Goal: Use online tool/utility: Utilize a website feature to perform a specific function

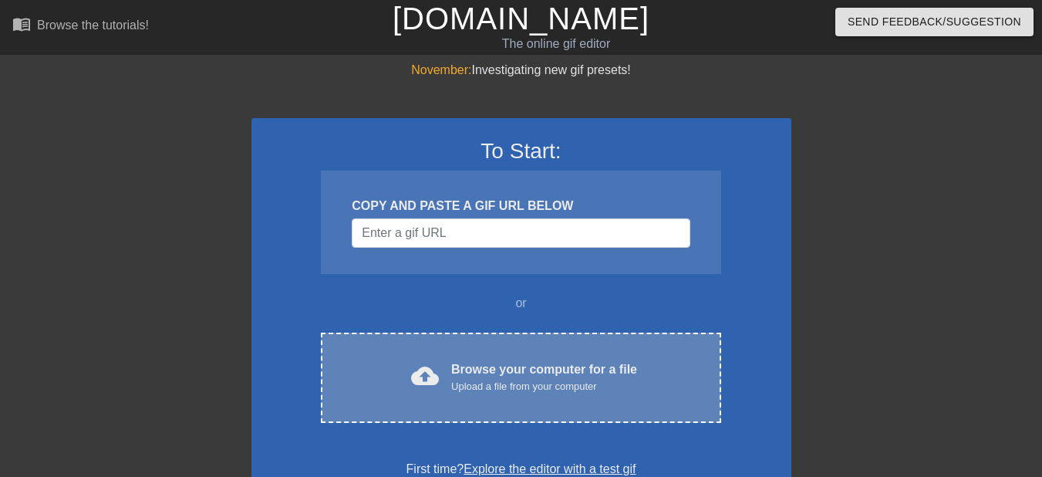
click at [472, 373] on div "Browse your computer for a file Upload a file from your computer" at bounding box center [544, 377] width 186 height 34
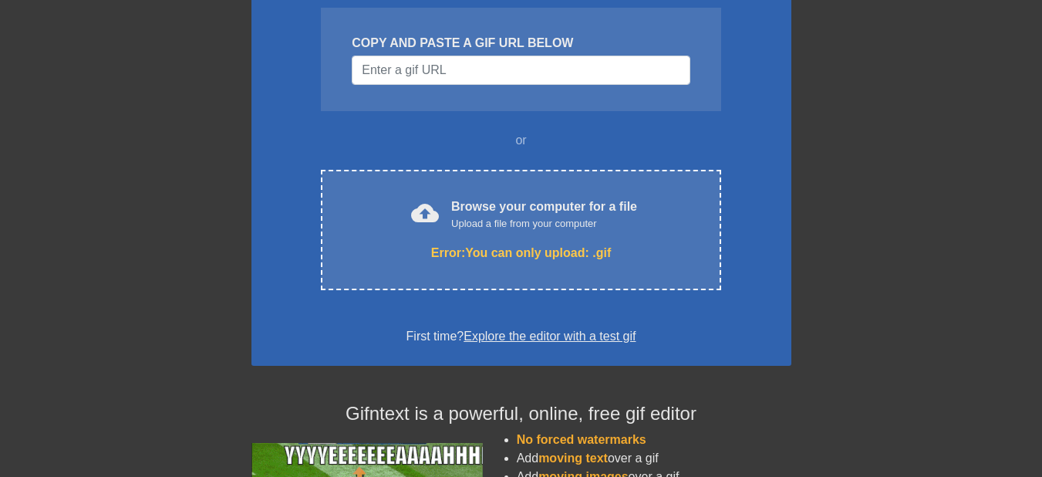
scroll to position [174, 0]
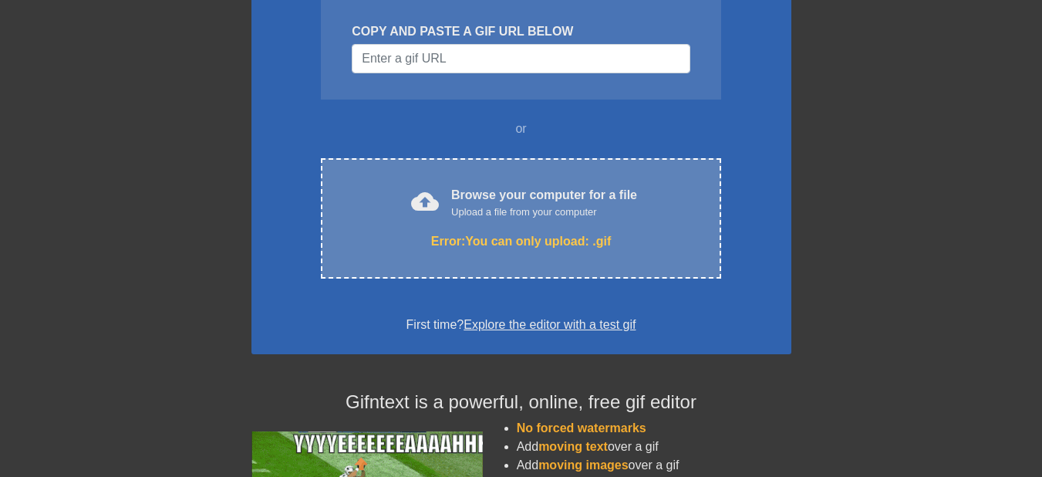
click at [585, 221] on div "cloud_upload Browse your computer for a file Upload a file from your computer E…" at bounding box center [521, 218] width 400 height 120
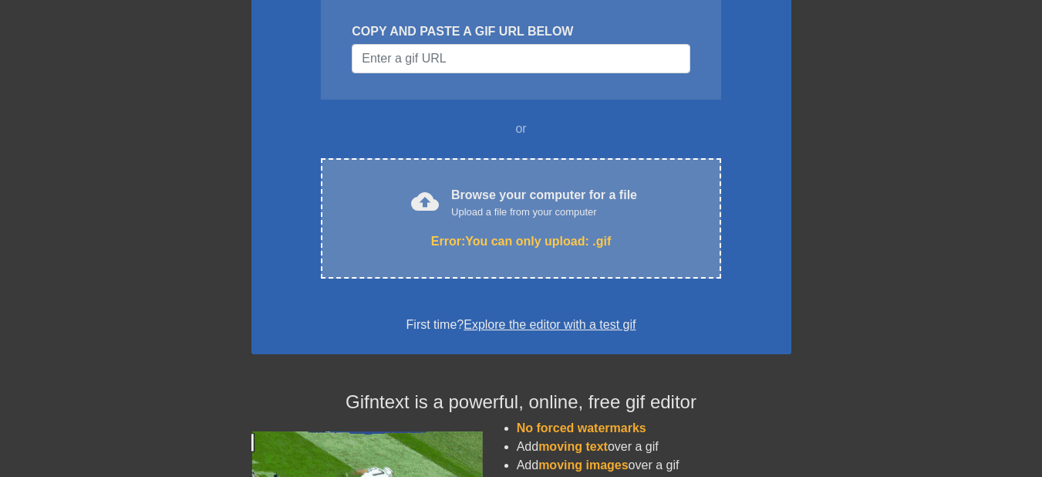
click at [431, 199] on span "cloud_upload" at bounding box center [425, 201] width 28 height 28
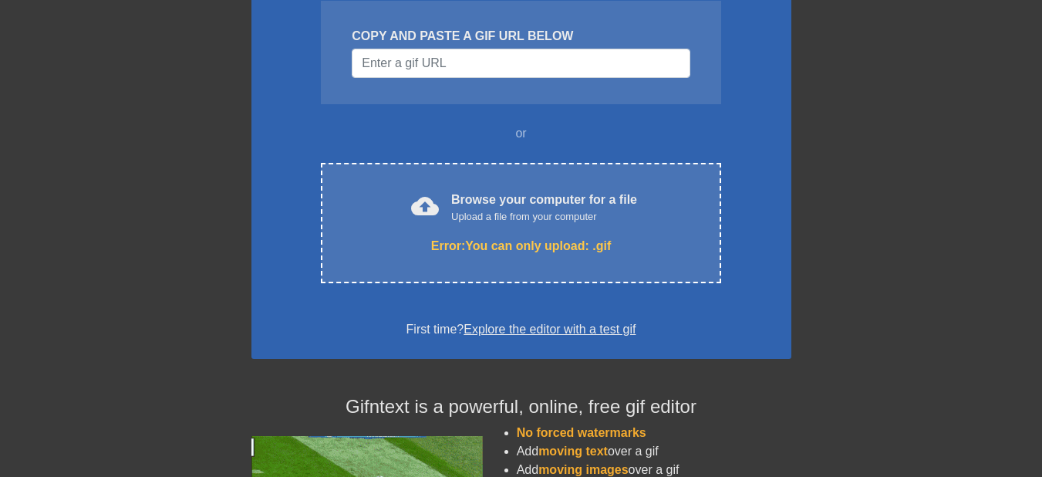
scroll to position [166, 0]
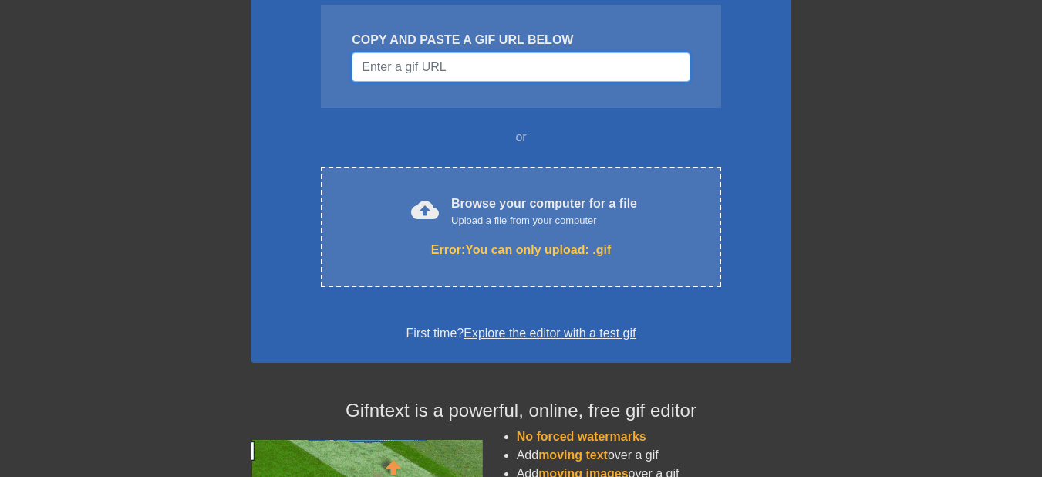
click at [522, 74] on input "Username" at bounding box center [521, 66] width 338 height 29
paste input "[URL][DOMAIN_NAME]"
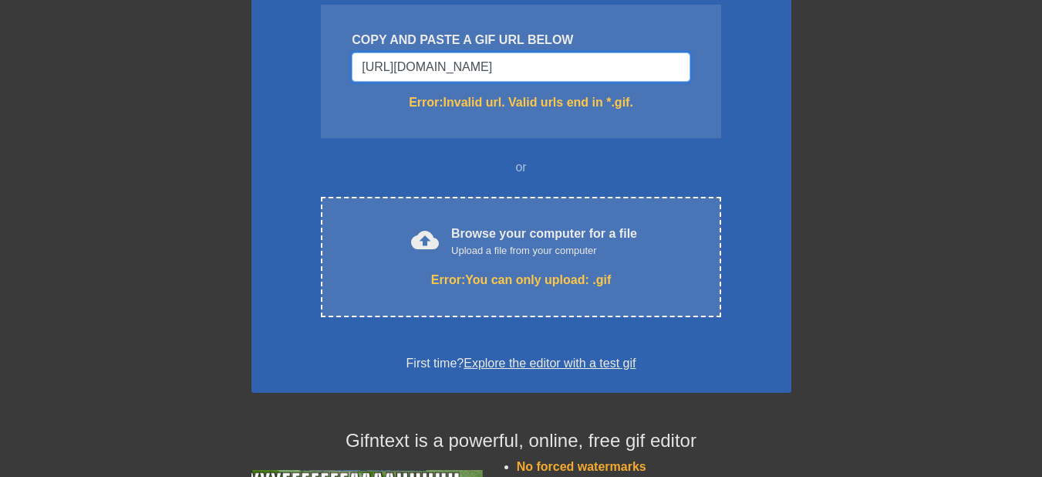
type input "[URL][DOMAIN_NAME]"
click at [640, 58] on input "[URL][DOMAIN_NAME]" at bounding box center [521, 66] width 338 height 29
drag, startPoint x: 652, startPoint y: 61, endPoint x: 208, endPoint y: 58, distance: 444.3
click at [210, 58] on div "November: Investigating new gif presets! To Start: COPY AND PASTE A GIF URL BEL…" at bounding box center [521, 302] width 1042 height 815
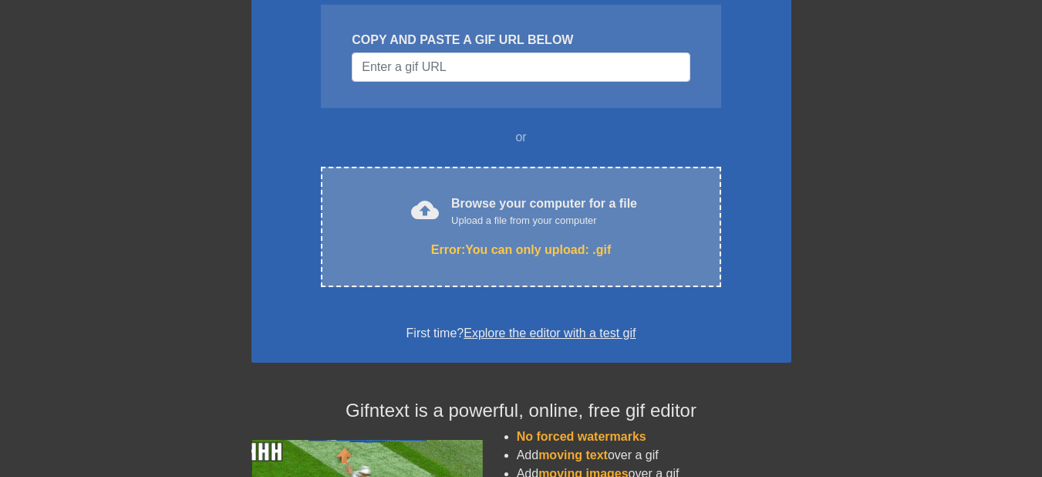
click at [527, 255] on div "Error: You can only upload: .gif" at bounding box center [520, 250] width 335 height 19
